Goal: Task Accomplishment & Management: Use online tool/utility

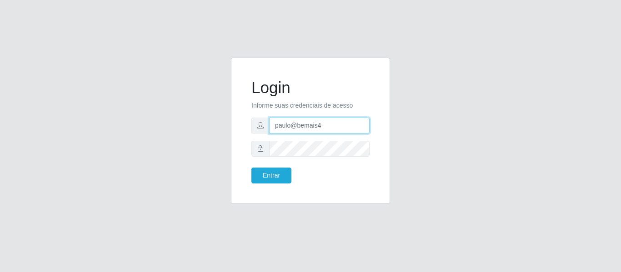
drag, startPoint x: 325, startPoint y: 125, endPoint x: 260, endPoint y: 129, distance: 65.2
click at [260, 129] on div "paulo@bemais4" at bounding box center [310, 126] width 118 height 16
click at [342, 125] on input "[PERSON_NAME]" at bounding box center [319, 126] width 100 height 16
type input "juliomarques@superpopular"
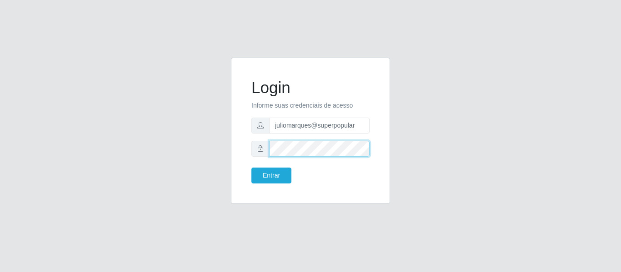
click at [251, 149] on div at bounding box center [310, 149] width 118 height 16
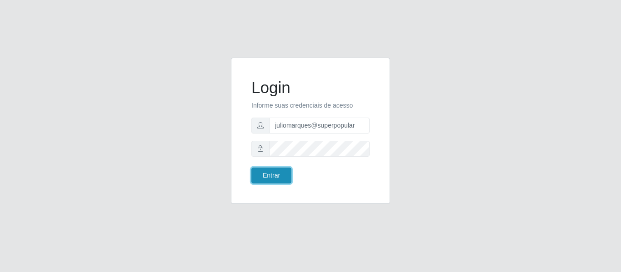
click at [262, 168] on button "Entrar" at bounding box center [271, 176] width 40 height 16
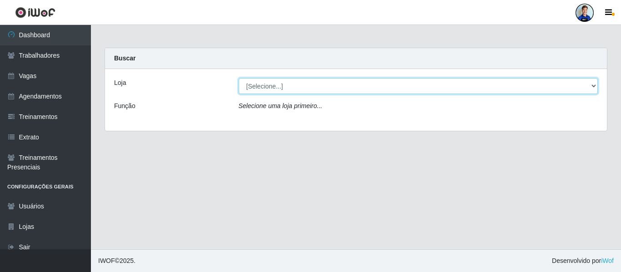
click at [242, 85] on select "[Selecione...] Super Popular" at bounding box center [419, 86] width 360 height 16
select select "537"
click at [239, 78] on select "[Selecione...] Super Popular" at bounding box center [419, 86] width 360 height 16
